Goal: Transaction & Acquisition: Purchase product/service

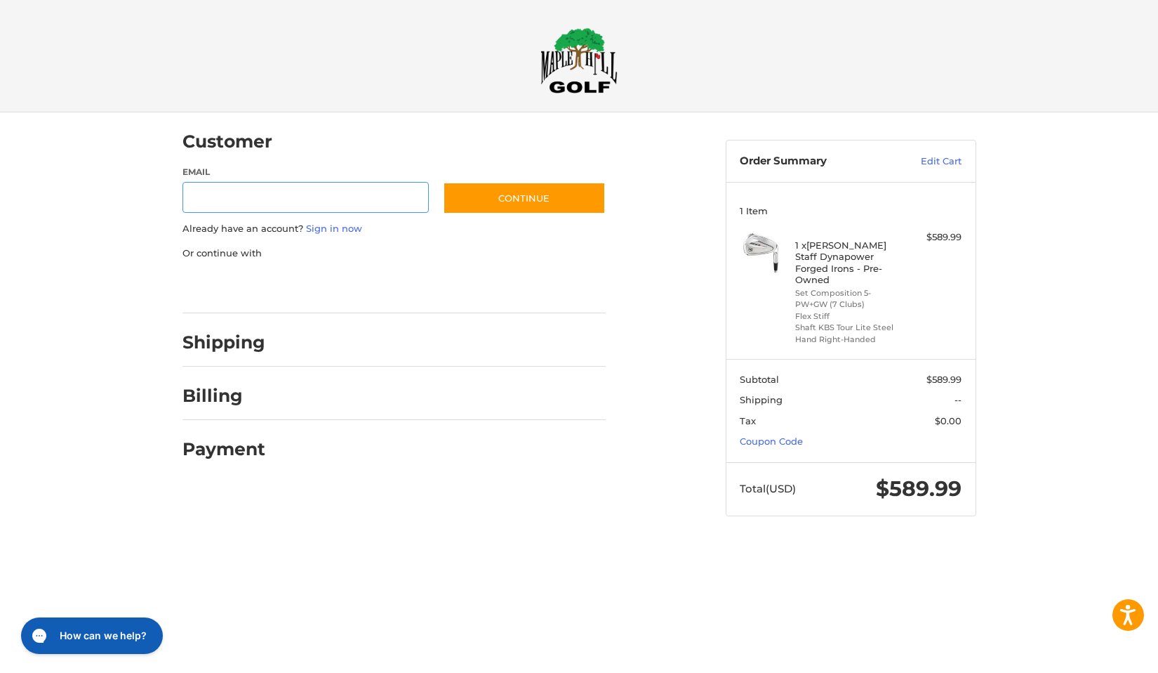
drag, startPoint x: 344, startPoint y: 185, endPoint x: 344, endPoint y: 192, distance: 7.7
click at [343, 187] on input "Email" at bounding box center [306, 198] width 247 height 32
type input "**********"
click at [325, 227] on link "Sign in now" at bounding box center [334, 228] width 56 height 11
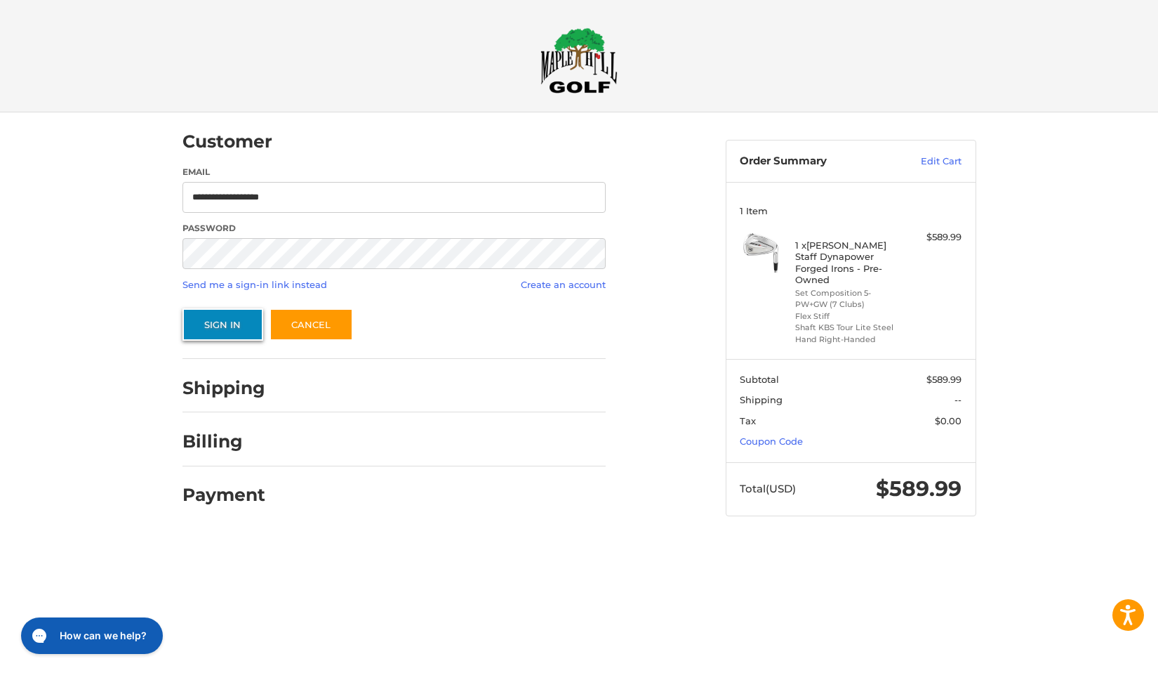
click at [230, 319] on button "Sign In" at bounding box center [223, 324] width 81 height 32
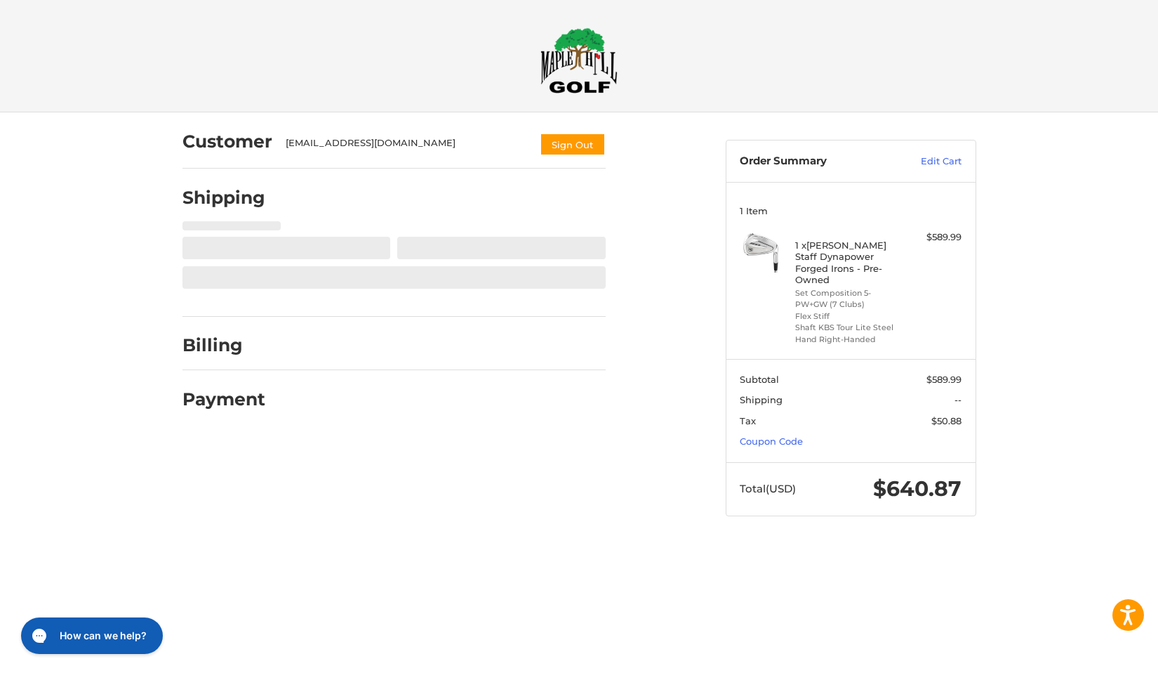
select select "**"
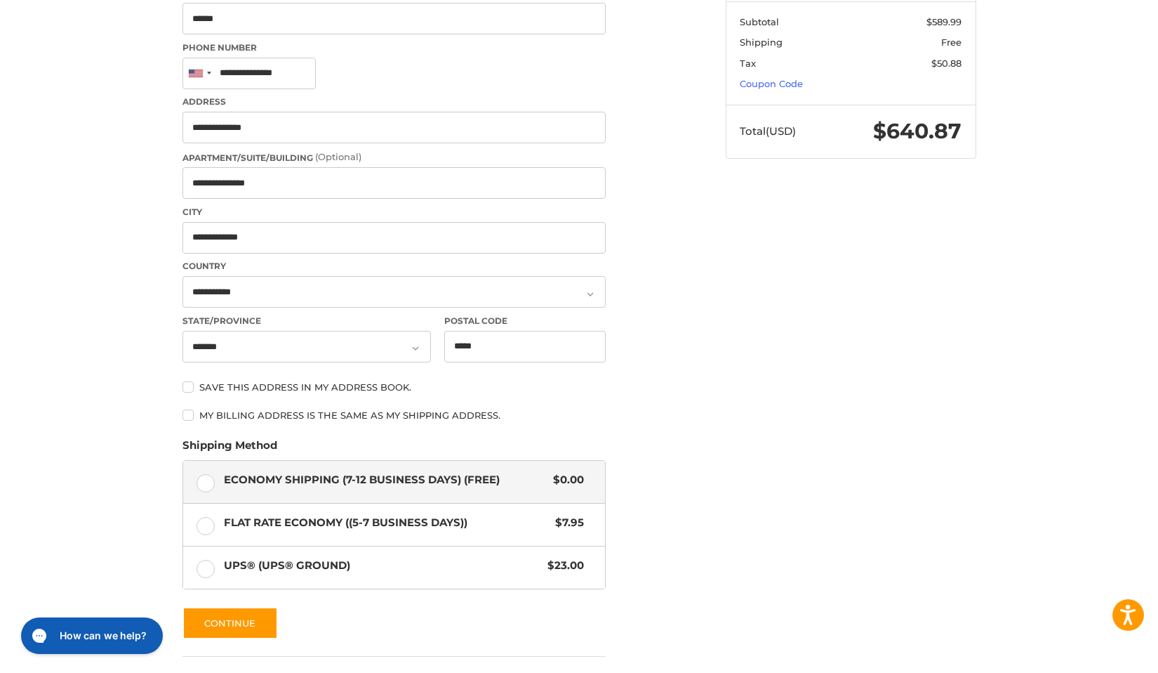
scroll to position [464, 0]
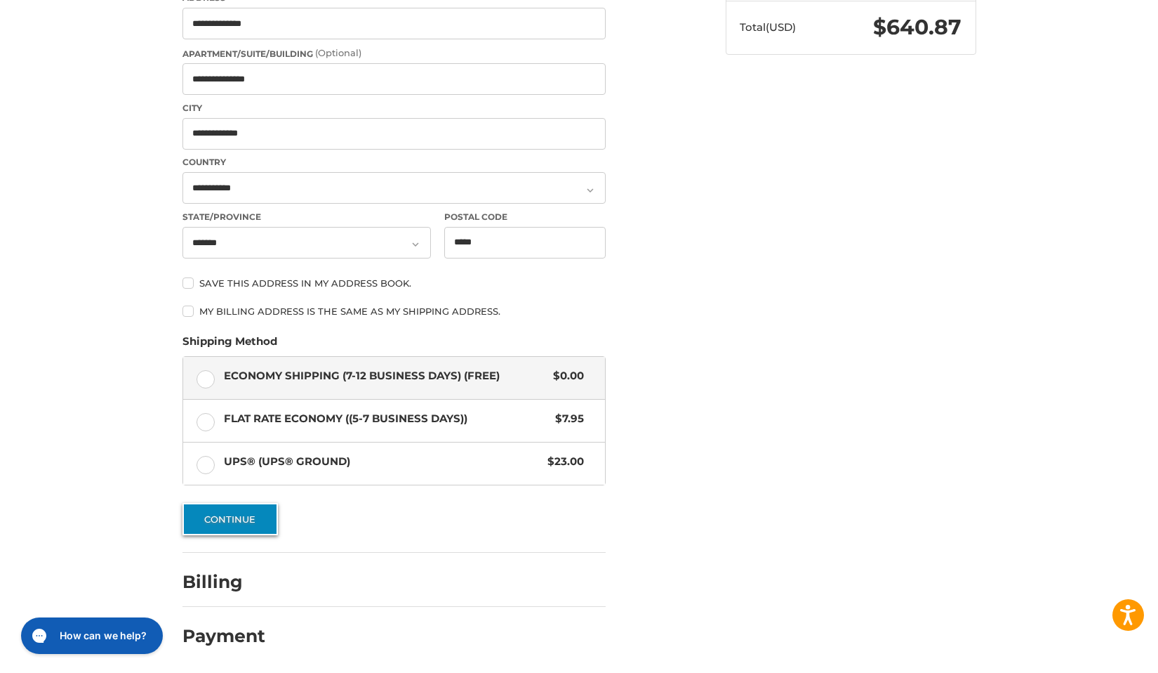
click at [259, 522] on button "Continue" at bounding box center [230, 519] width 95 height 32
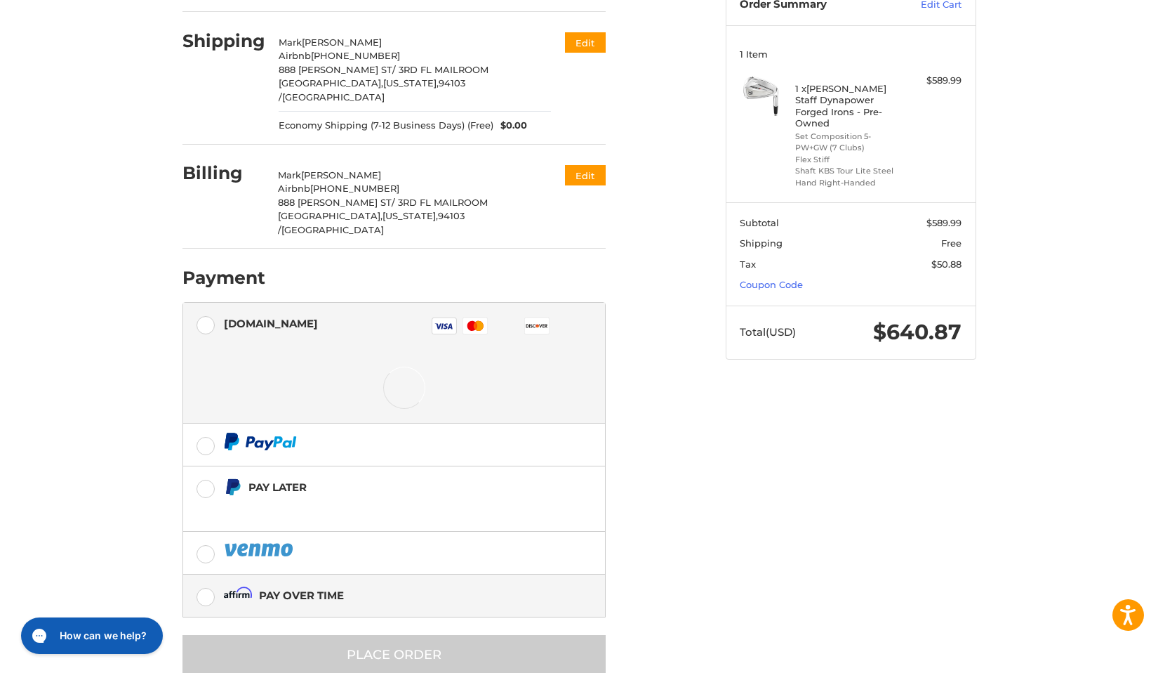
scroll to position [154, 0]
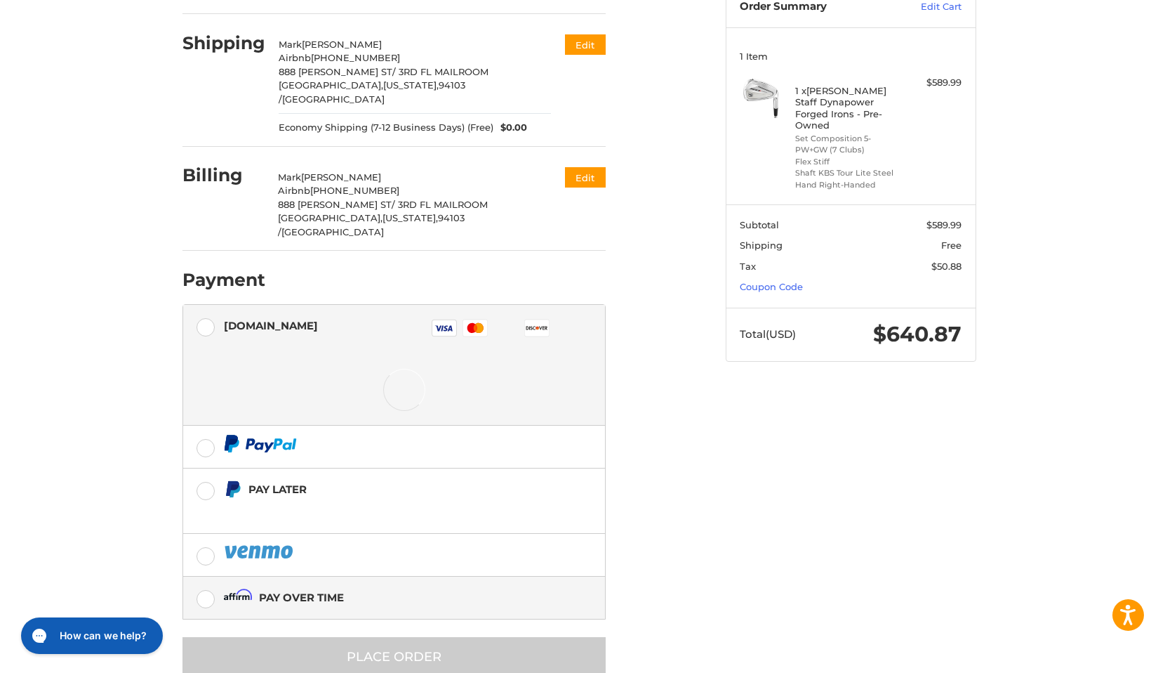
click at [327, 586] on div "Pay over time" at bounding box center [301, 597] width 85 height 23
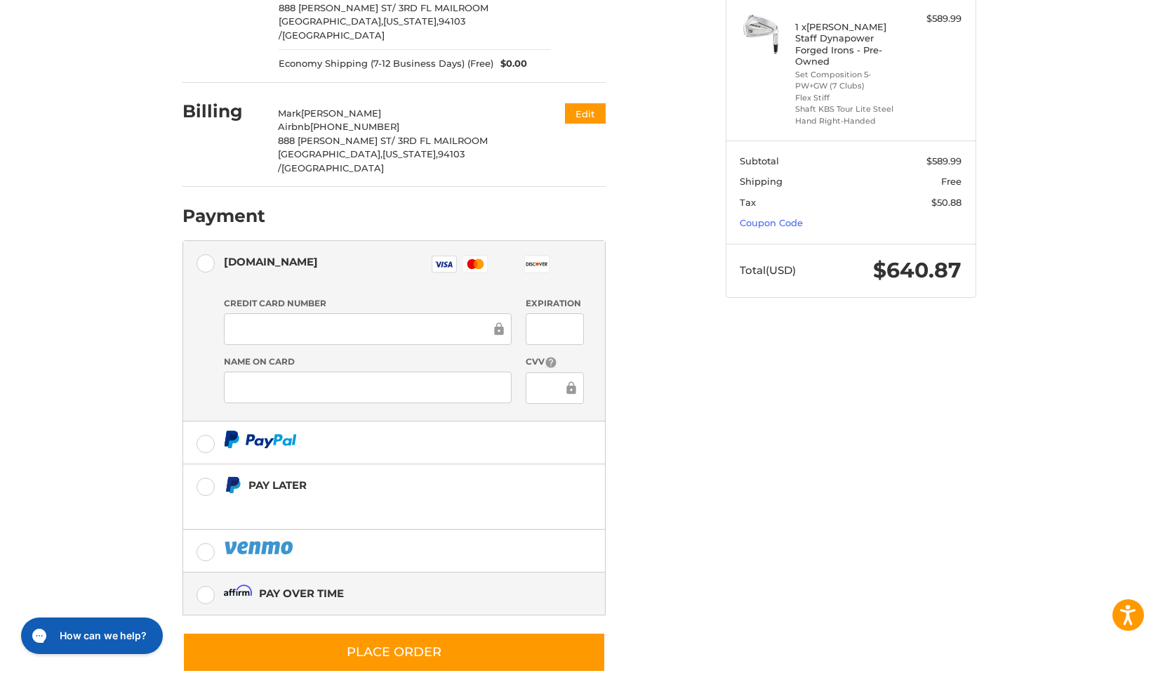
scroll to position [223, 0]
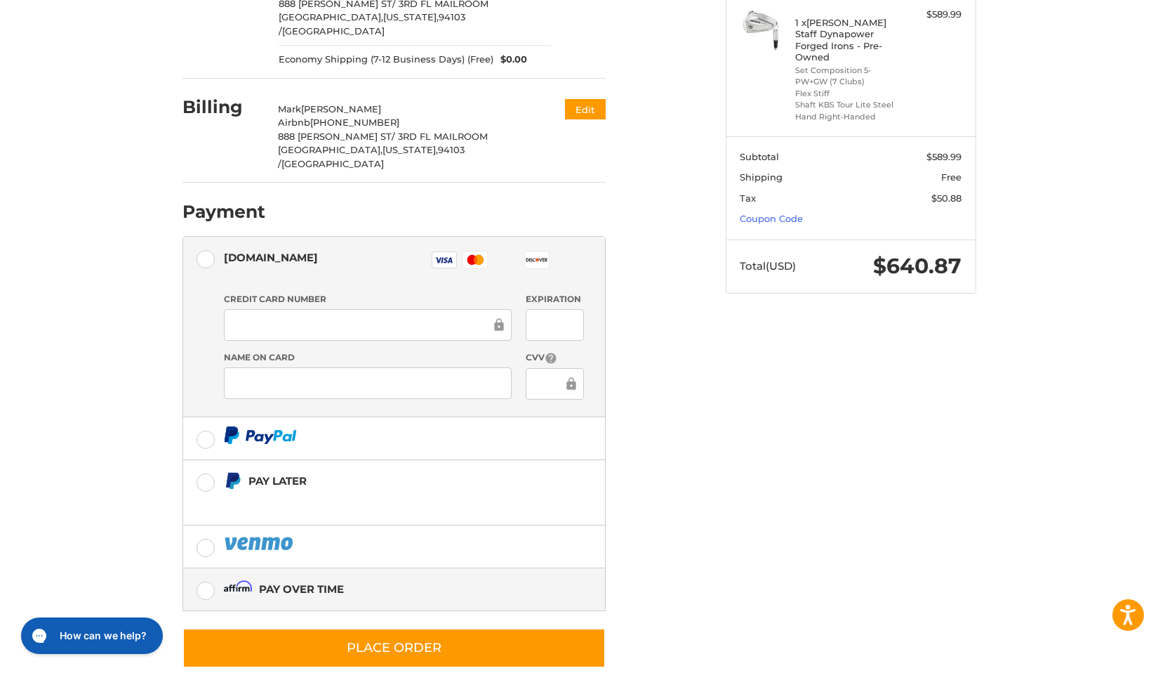
click at [216, 568] on label "Pay over time" at bounding box center [394, 589] width 422 height 42
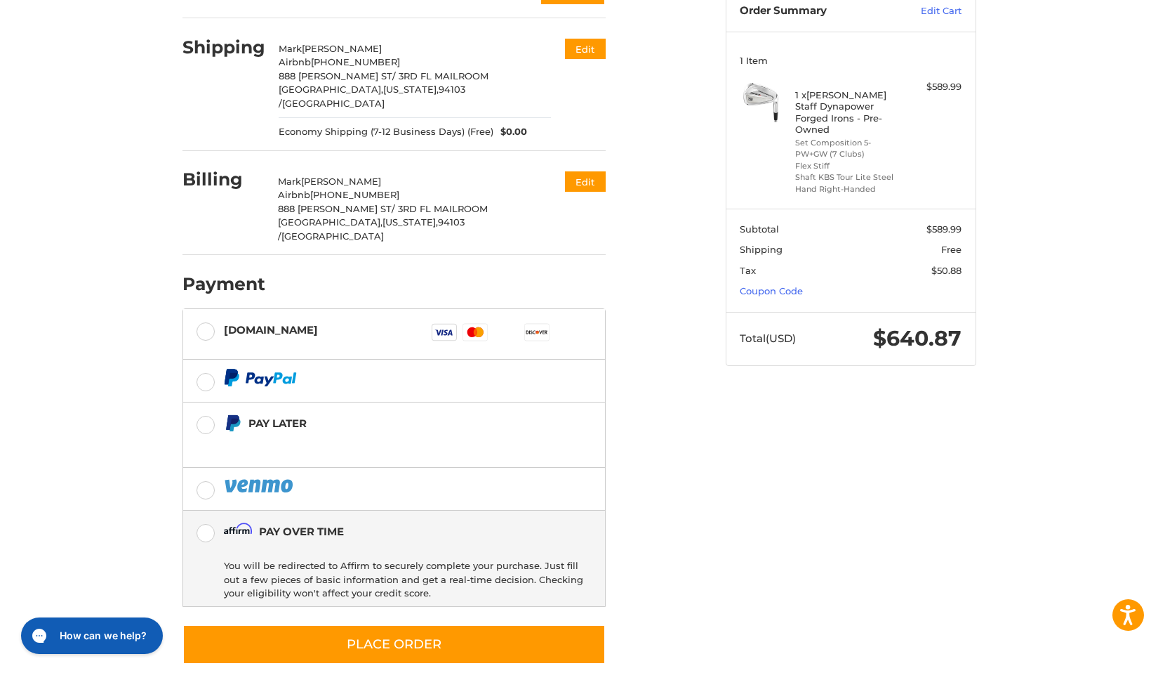
scroll to position [146, 0]
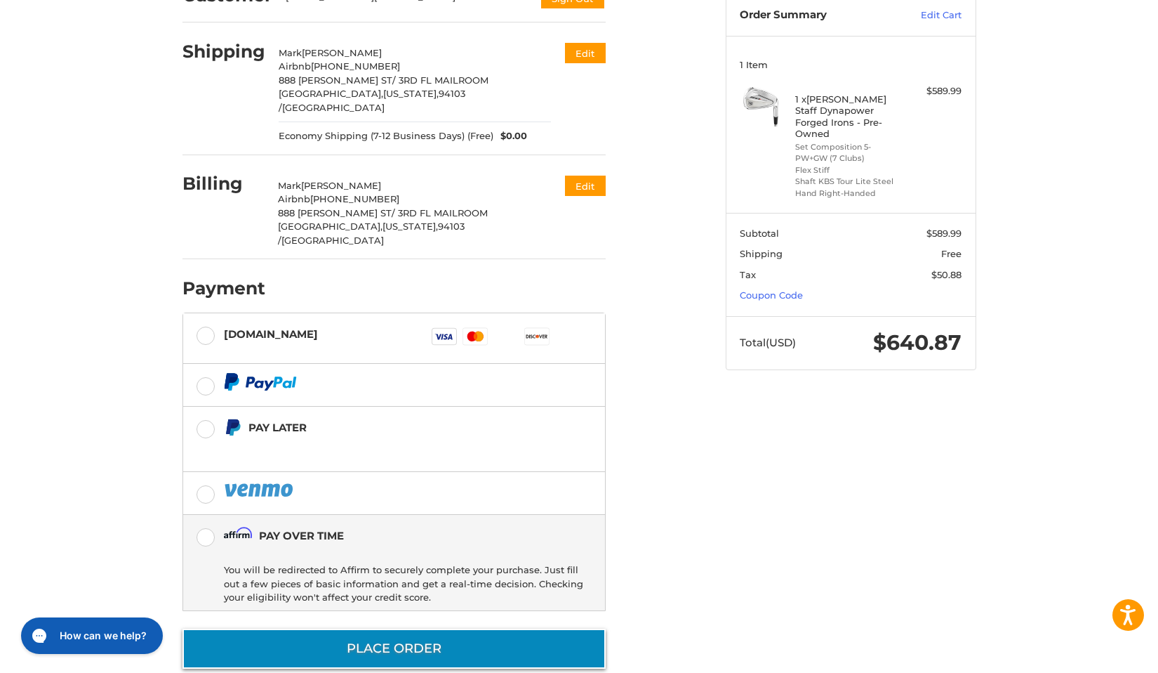
click at [546, 628] on button "Place Order" at bounding box center [394, 648] width 423 height 40
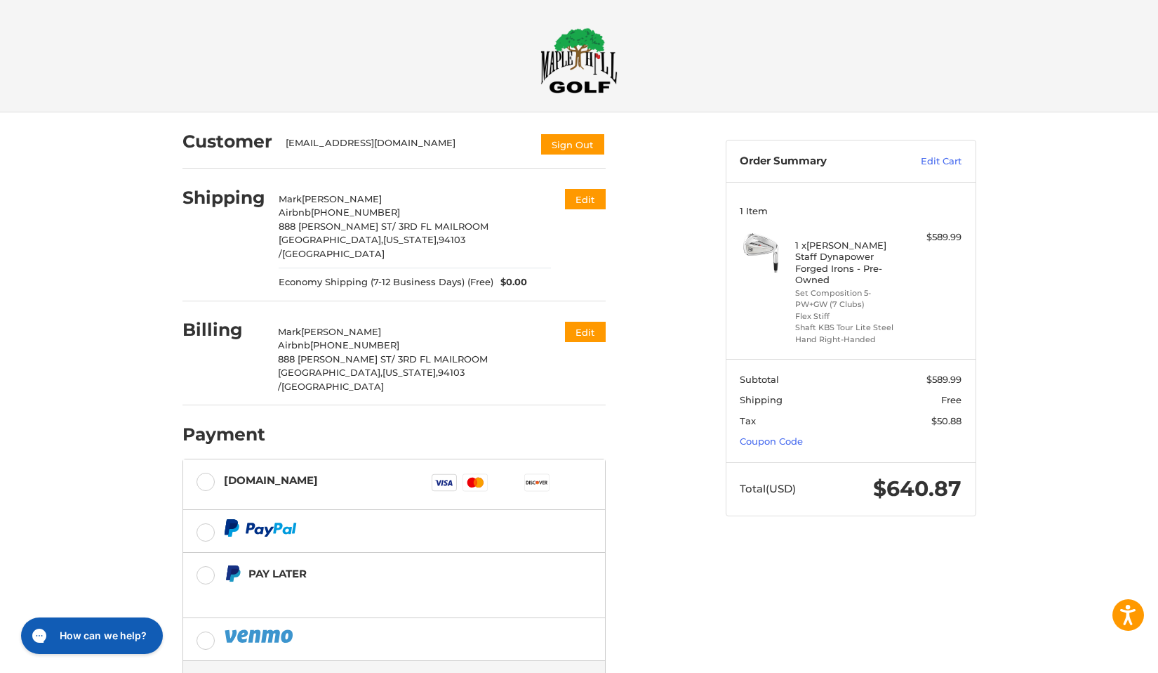
scroll to position [3, 0]
